Goal: Task Accomplishment & Management: Manage account settings

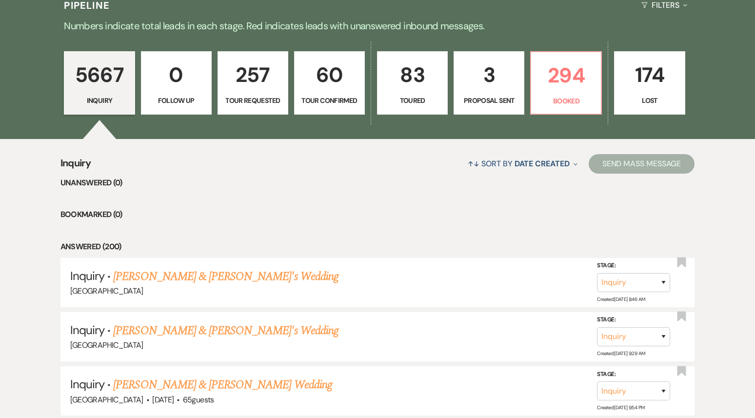
scroll to position [244, 0]
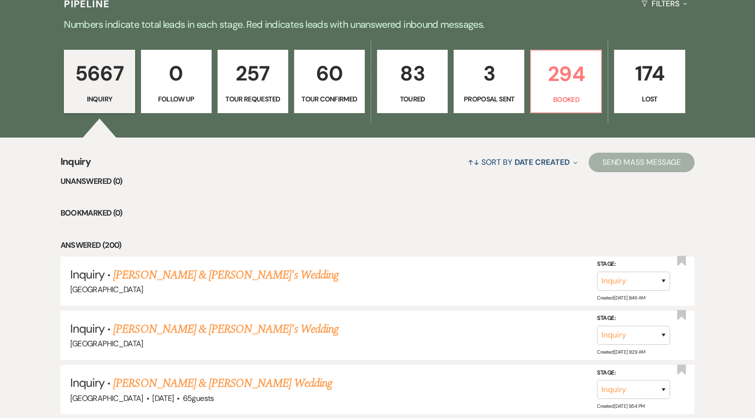
click at [308, 82] on p "60" at bounding box center [330, 73] width 58 height 33
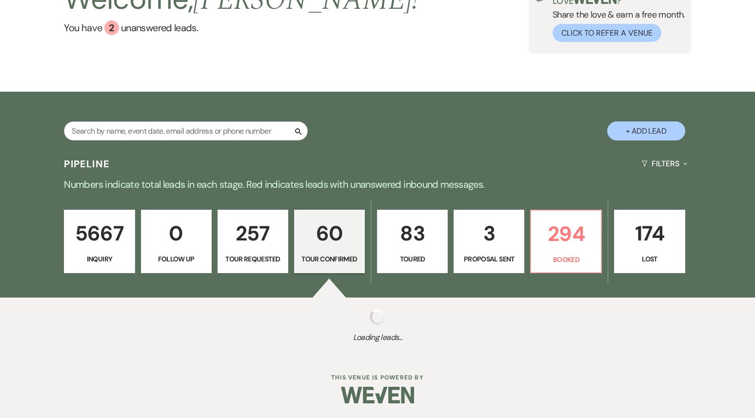
scroll to position [84, 0]
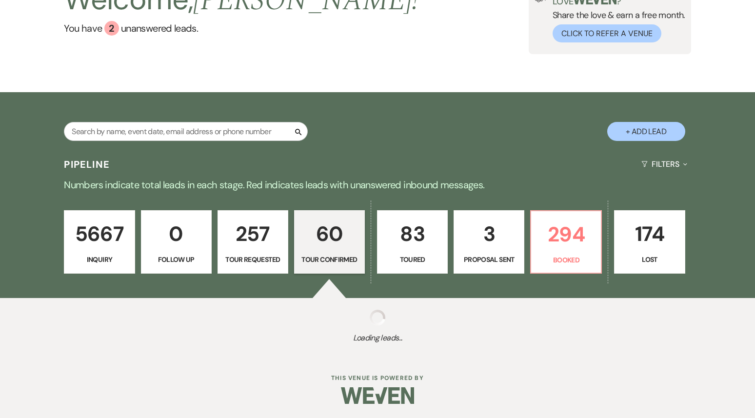
select select "4"
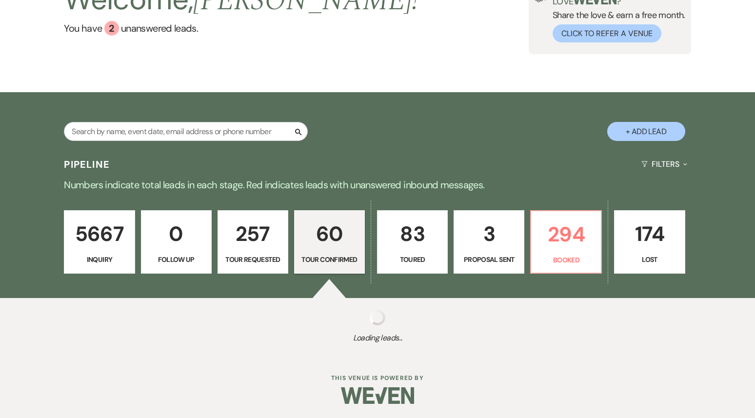
select select "4"
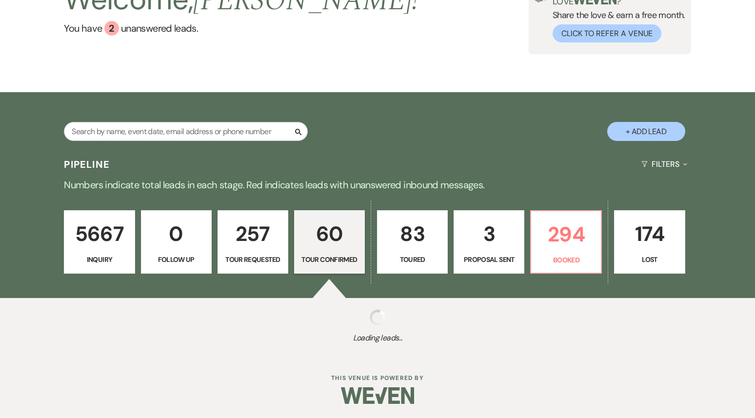
select select "4"
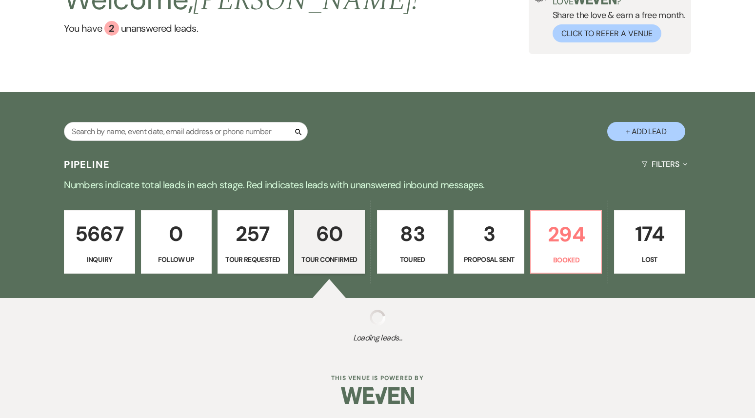
select select "4"
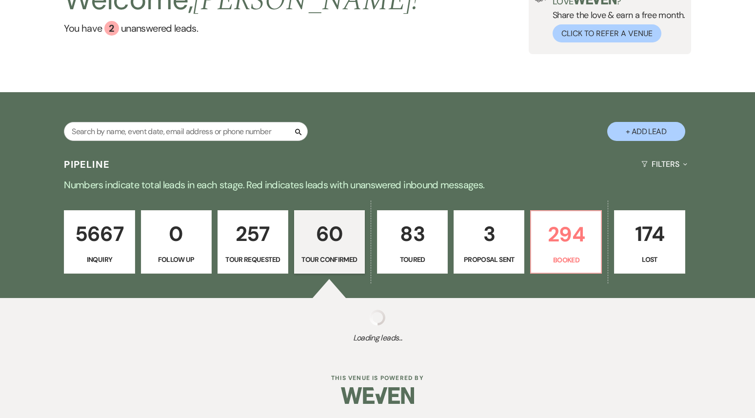
select select "4"
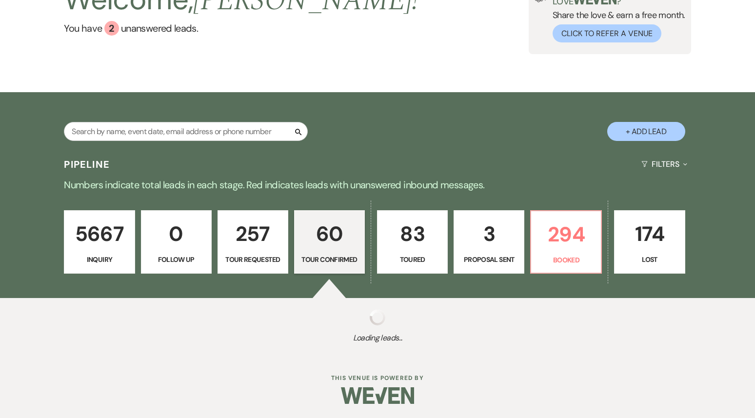
select select "4"
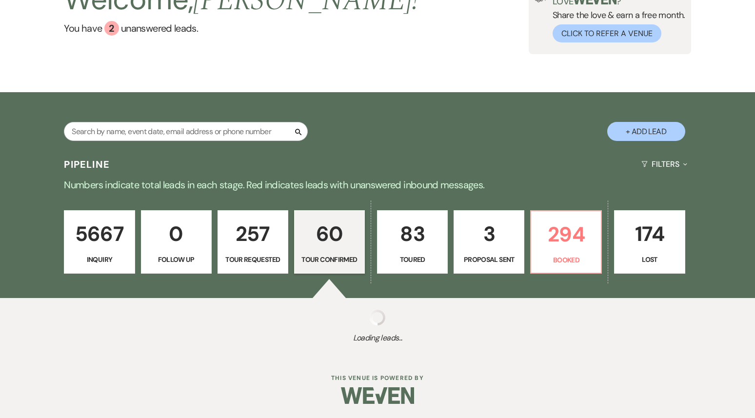
select select "4"
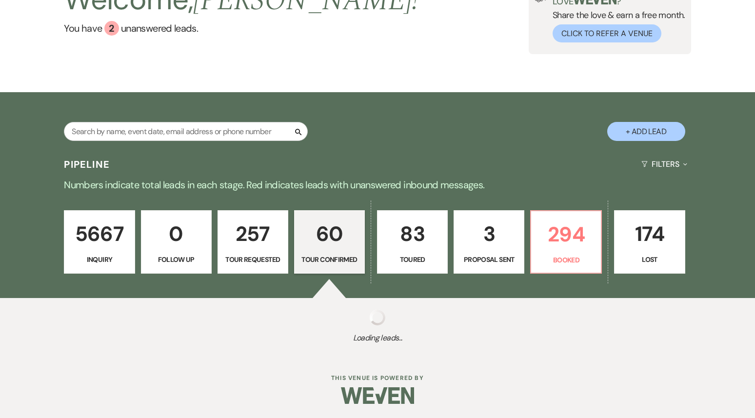
select select "4"
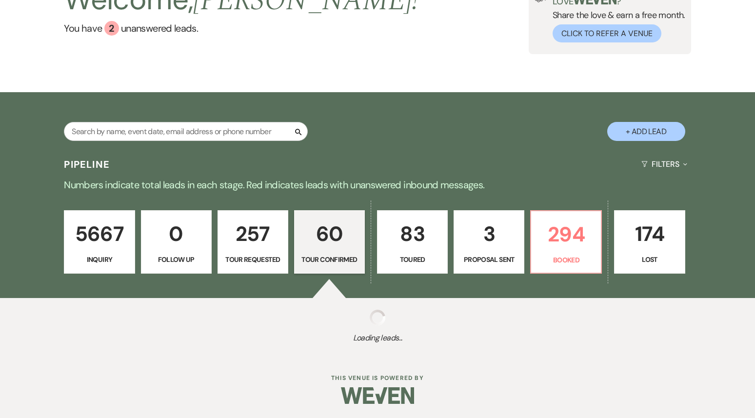
select select "4"
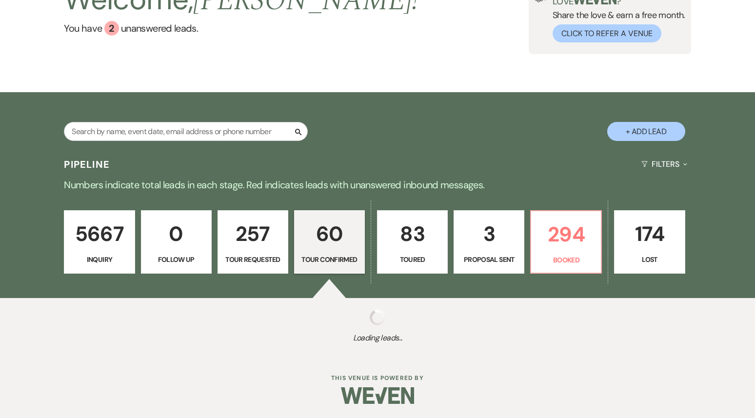
select select "4"
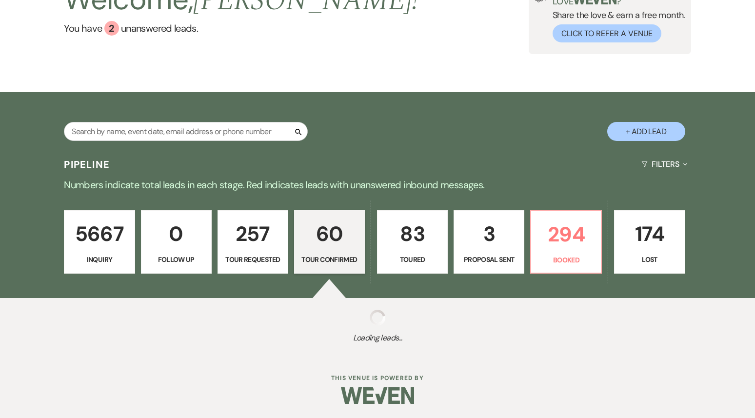
select select "4"
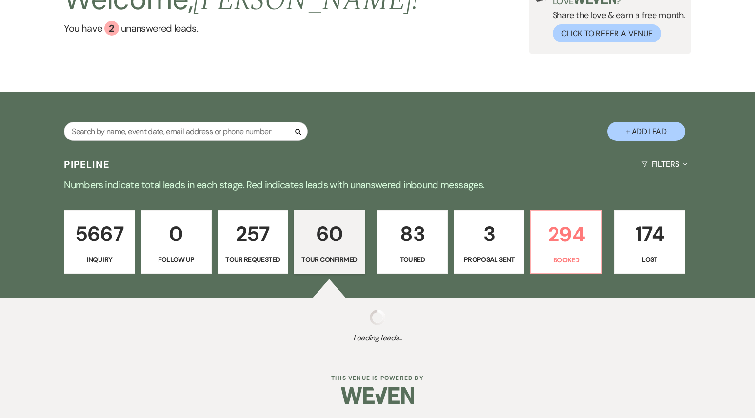
select select "4"
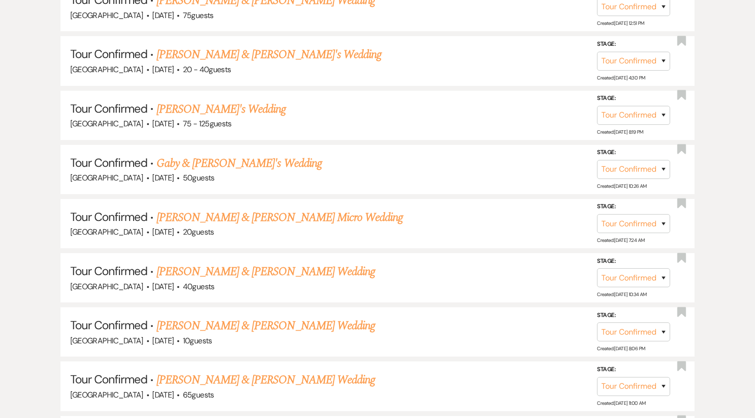
scroll to position [682, 0]
click at [223, 106] on link "[PERSON_NAME]'s Wedding" at bounding box center [222, 109] width 130 height 18
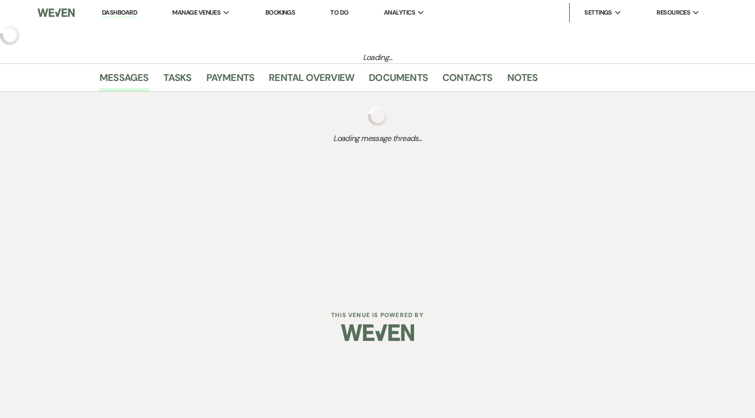
select select "4"
select select "3"
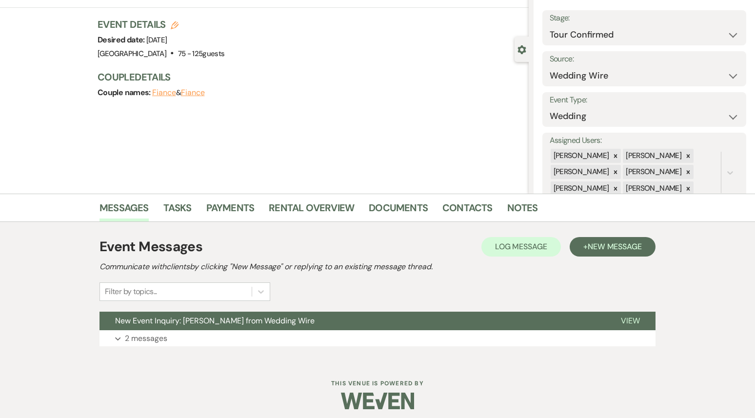
scroll to position [52, 0]
